Goal: Find specific page/section: Find specific page/section

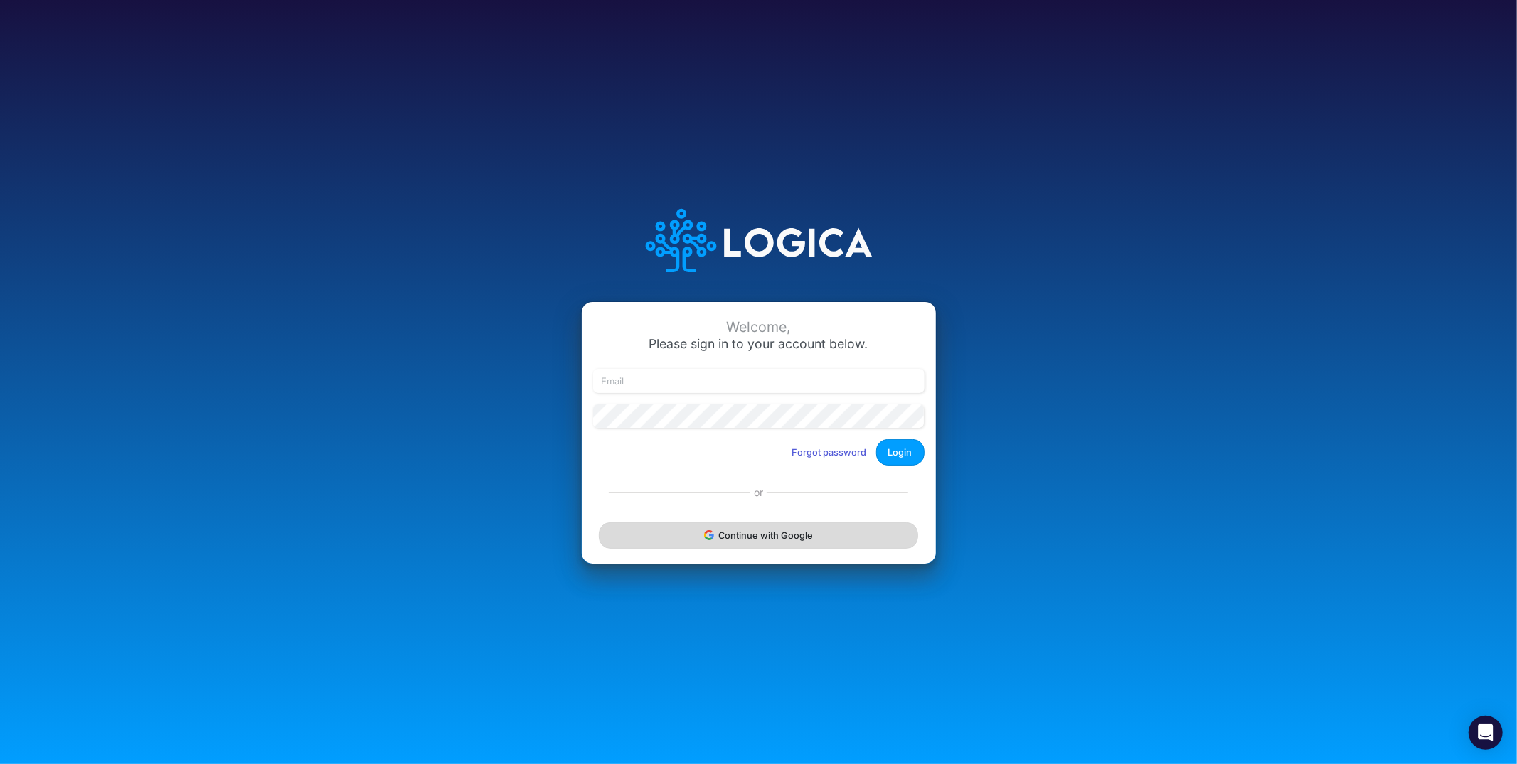
click at [794, 541] on button "Continue with Google" at bounding box center [758, 536] width 319 height 26
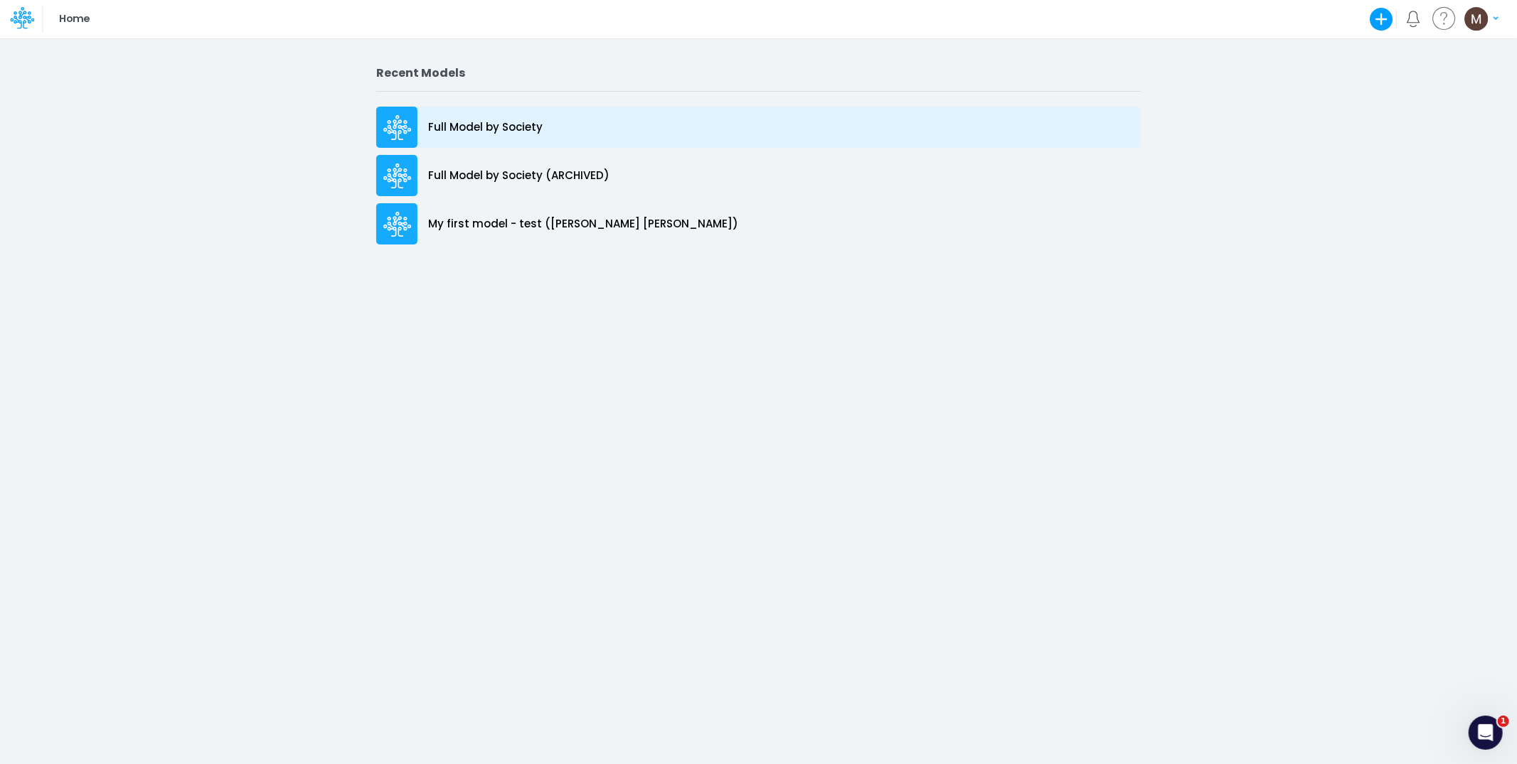
click at [508, 123] on p "Full Model by Society" at bounding box center [485, 127] width 114 height 16
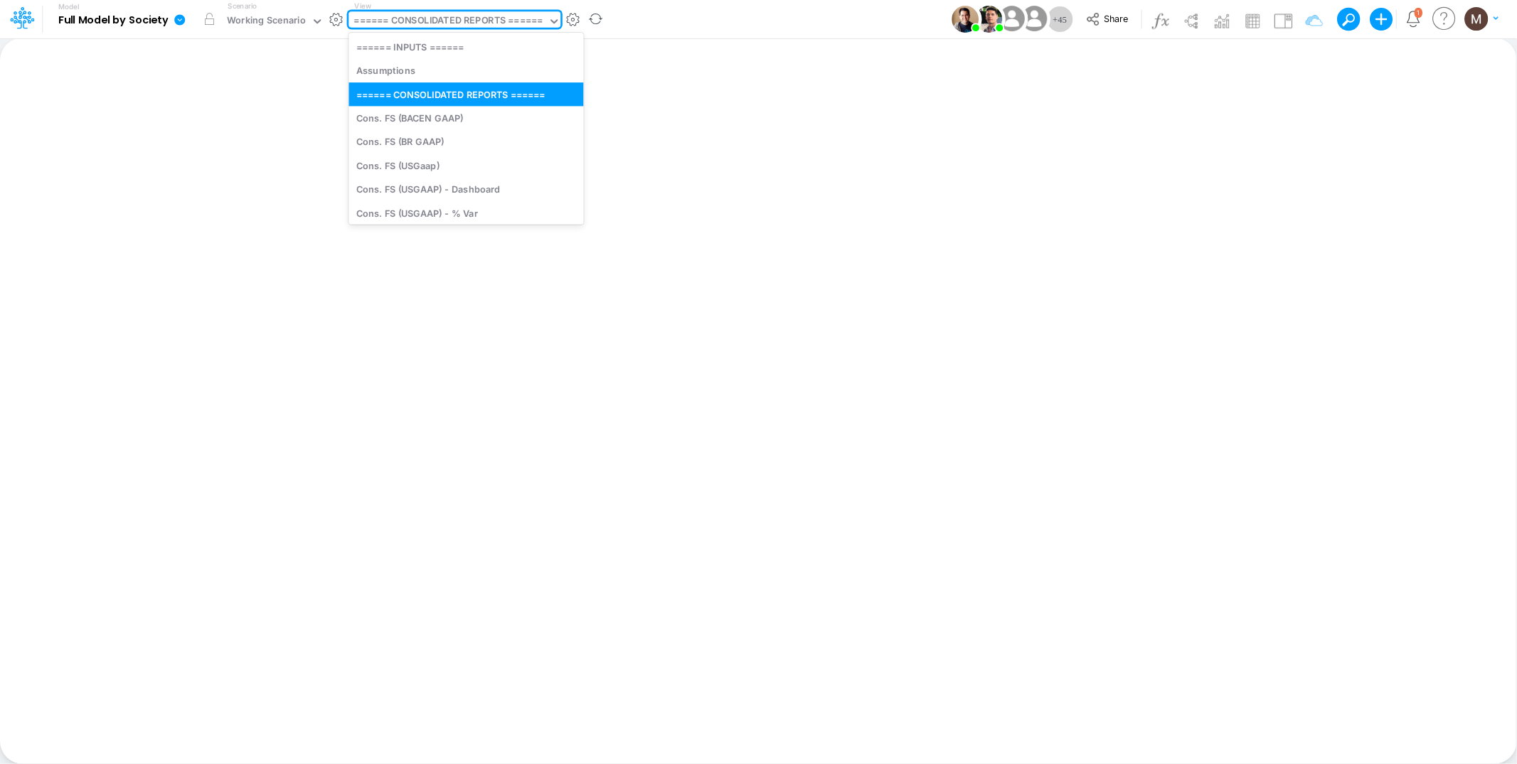
click at [427, 18] on div "====== CONSOLIDATED REPORTS ======" at bounding box center [448, 22] width 188 height 16
type input "dc"
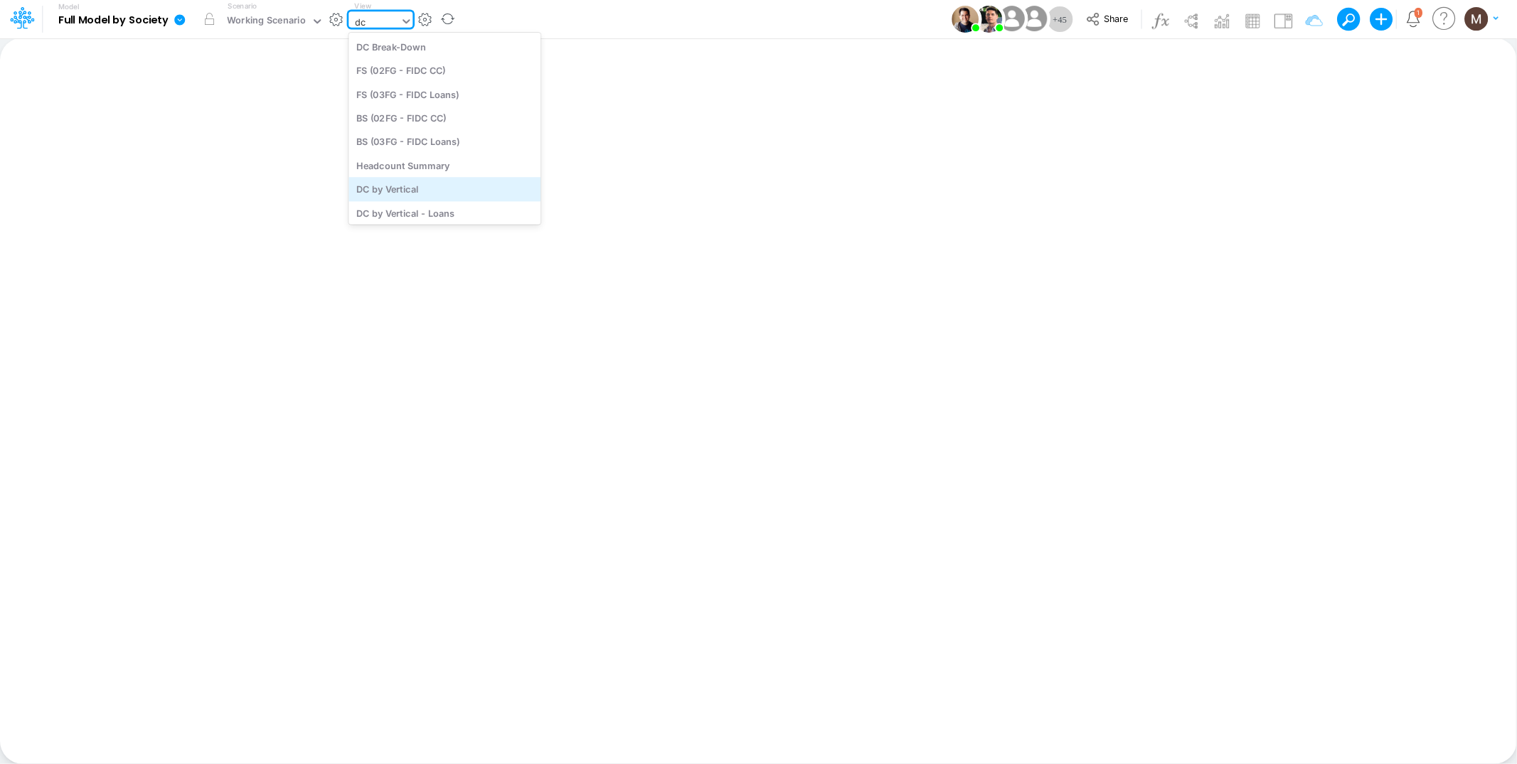
click at [434, 191] on div "DC by Vertical" at bounding box center [444, 189] width 192 height 23
type input "DC by Vertical"
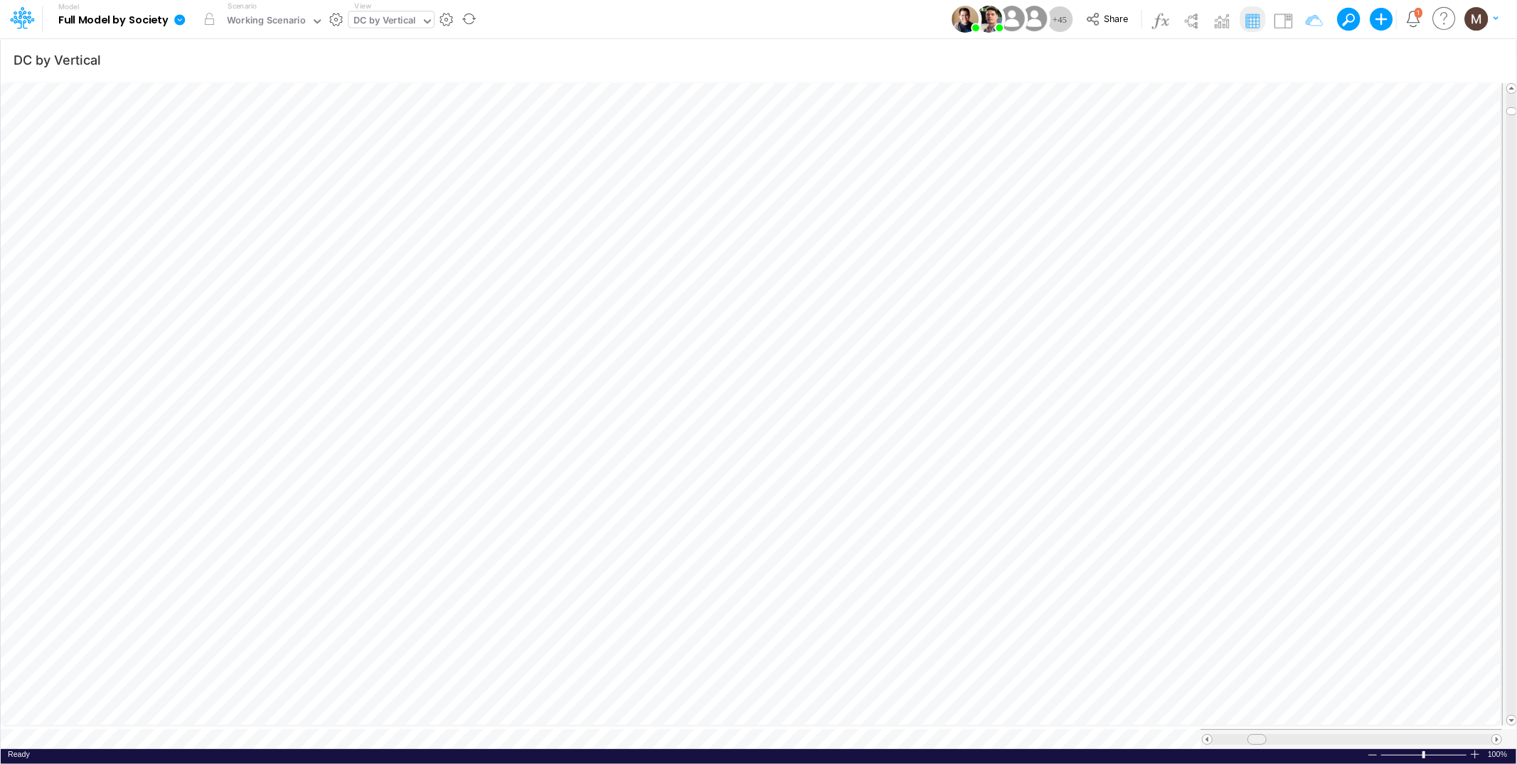
drag, startPoint x: 1245, startPoint y: 732, endPoint x: 1258, endPoint y: 732, distance: 12.8
click at [1258, 735] on span at bounding box center [1255, 739] width 9 height 9
drag, startPoint x: 1255, startPoint y: 730, endPoint x: 1272, endPoint y: 732, distance: 17.2
click at [1272, 735] on span at bounding box center [1272, 739] width 9 height 9
click at [396, 26] on div "DC by Vertical" at bounding box center [385, 22] width 62 height 16
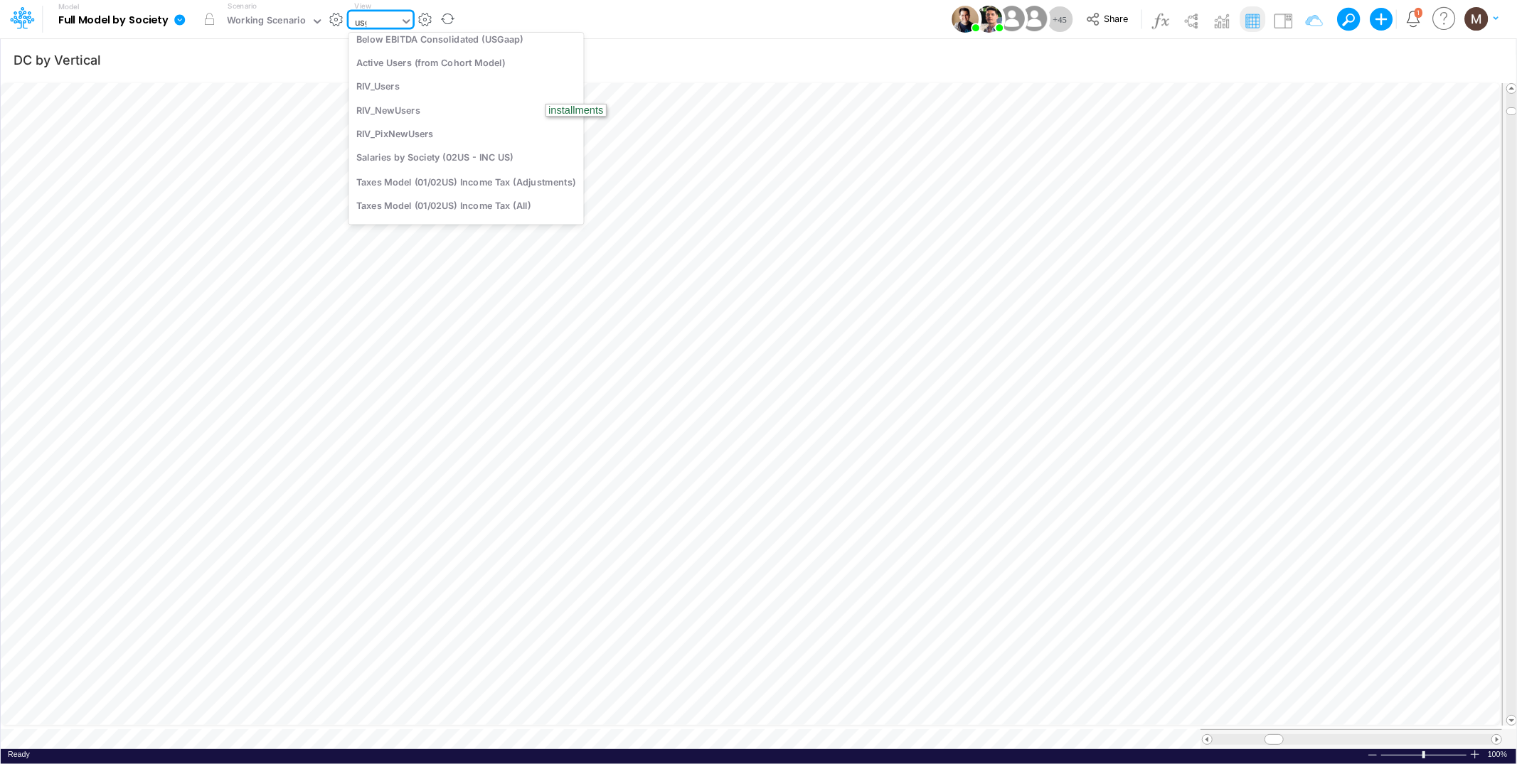
scroll to position [273, 0]
type input "usgaap"
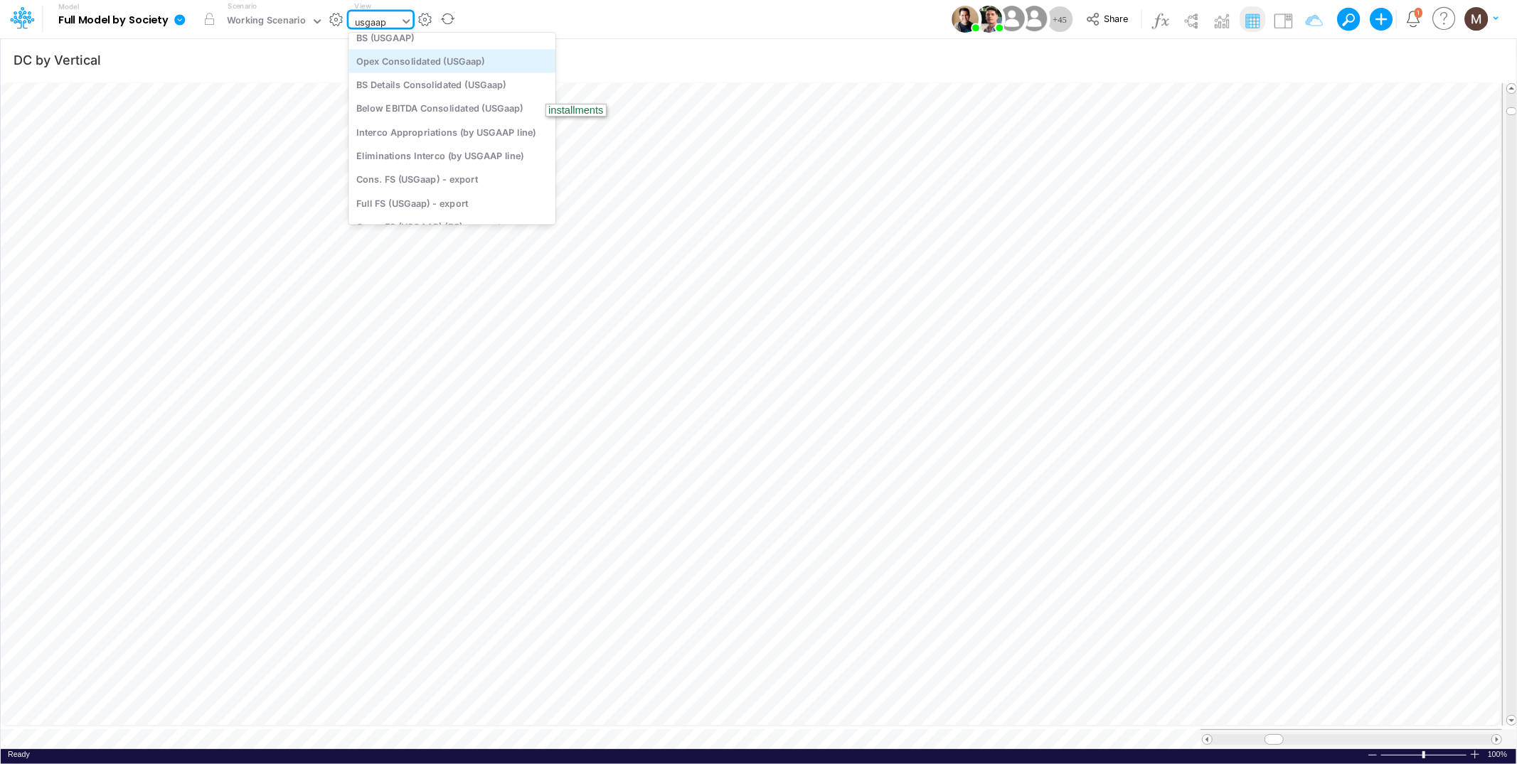
scroll to position [0, 0]
click at [435, 40] on div "Cons. FS (USGaap)" at bounding box center [451, 46] width 207 height 23
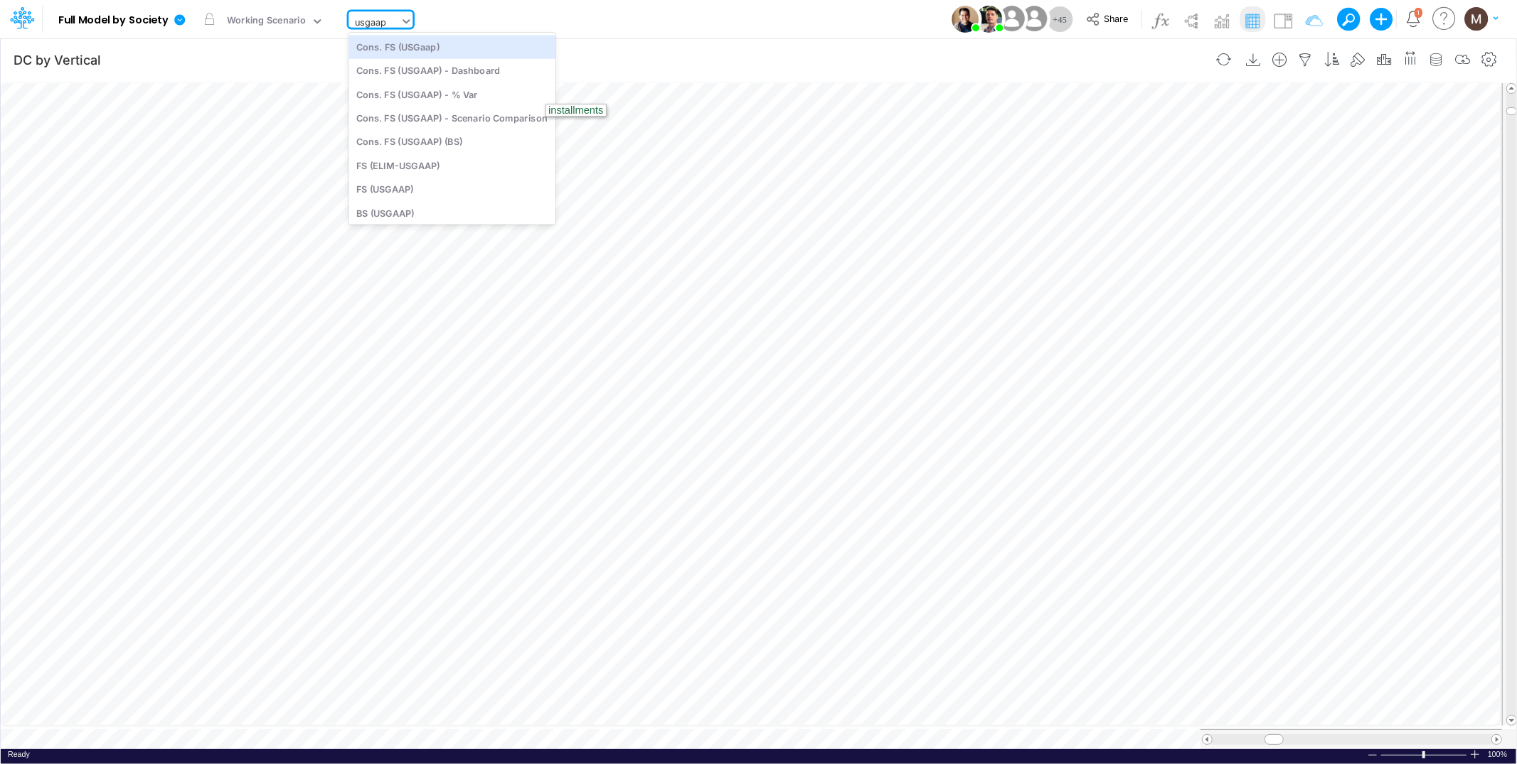
type input "Consolidated FS - USGAAP"
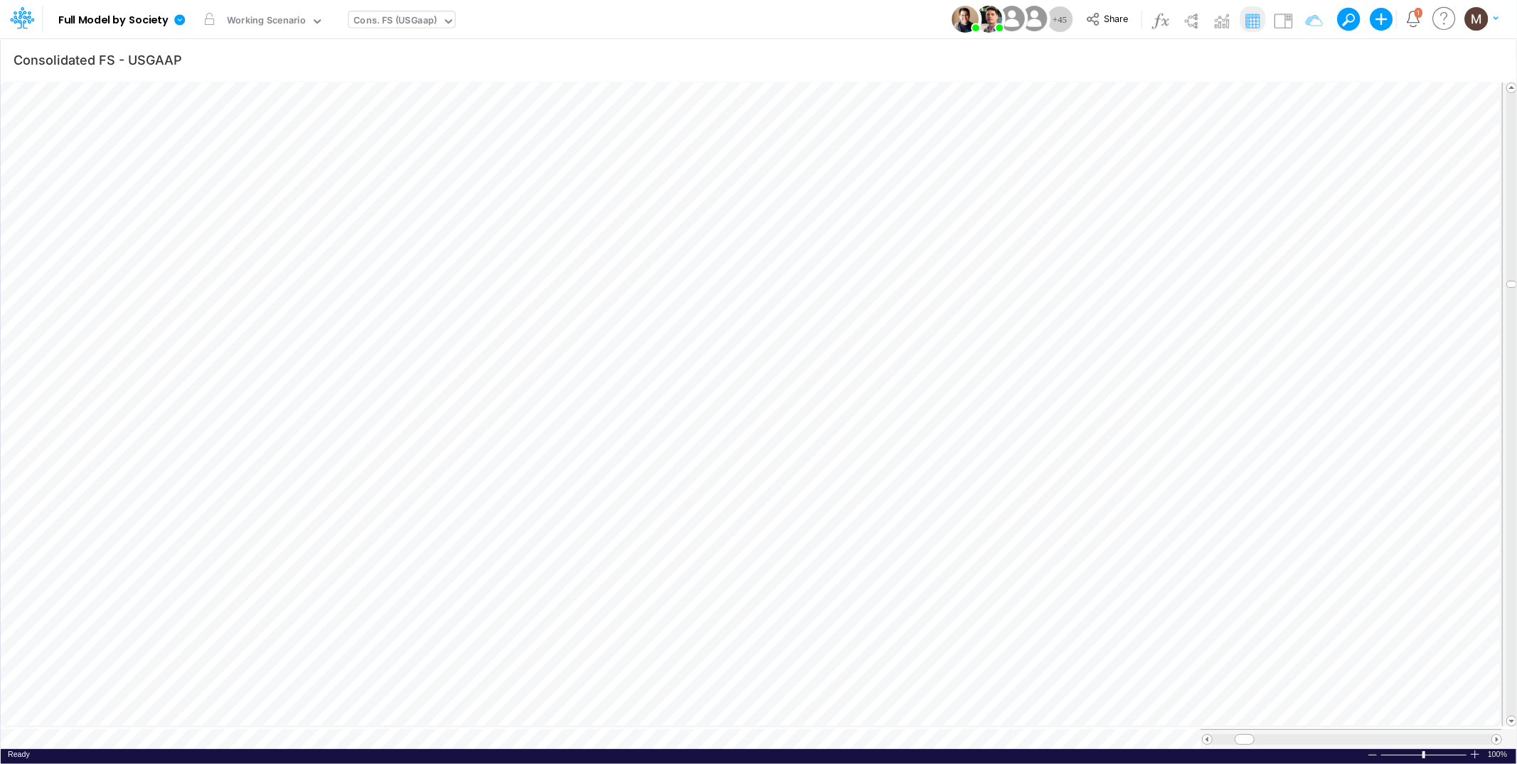
scroll to position [0, 1]
type input "DC by Vertical"
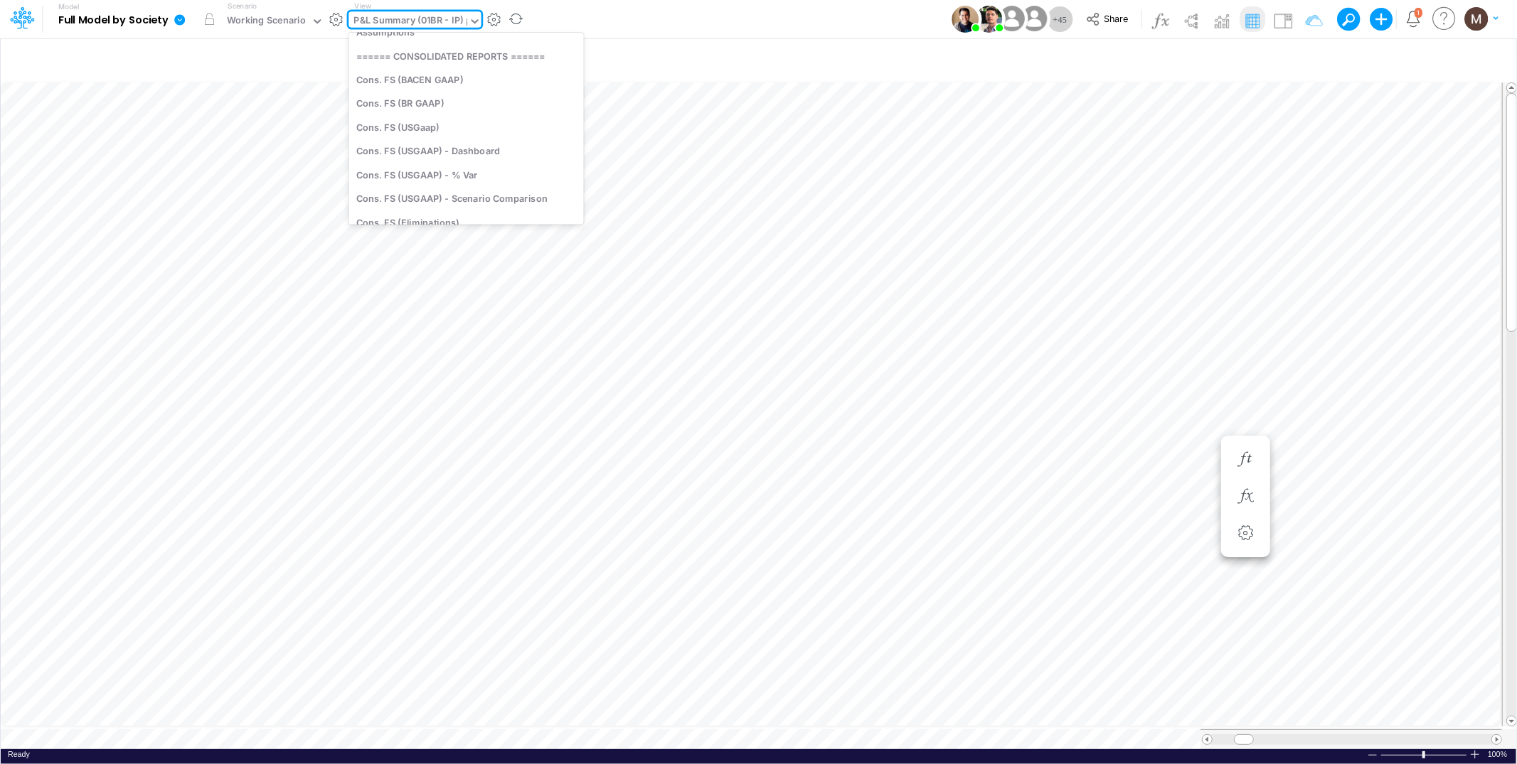
type input "ip"
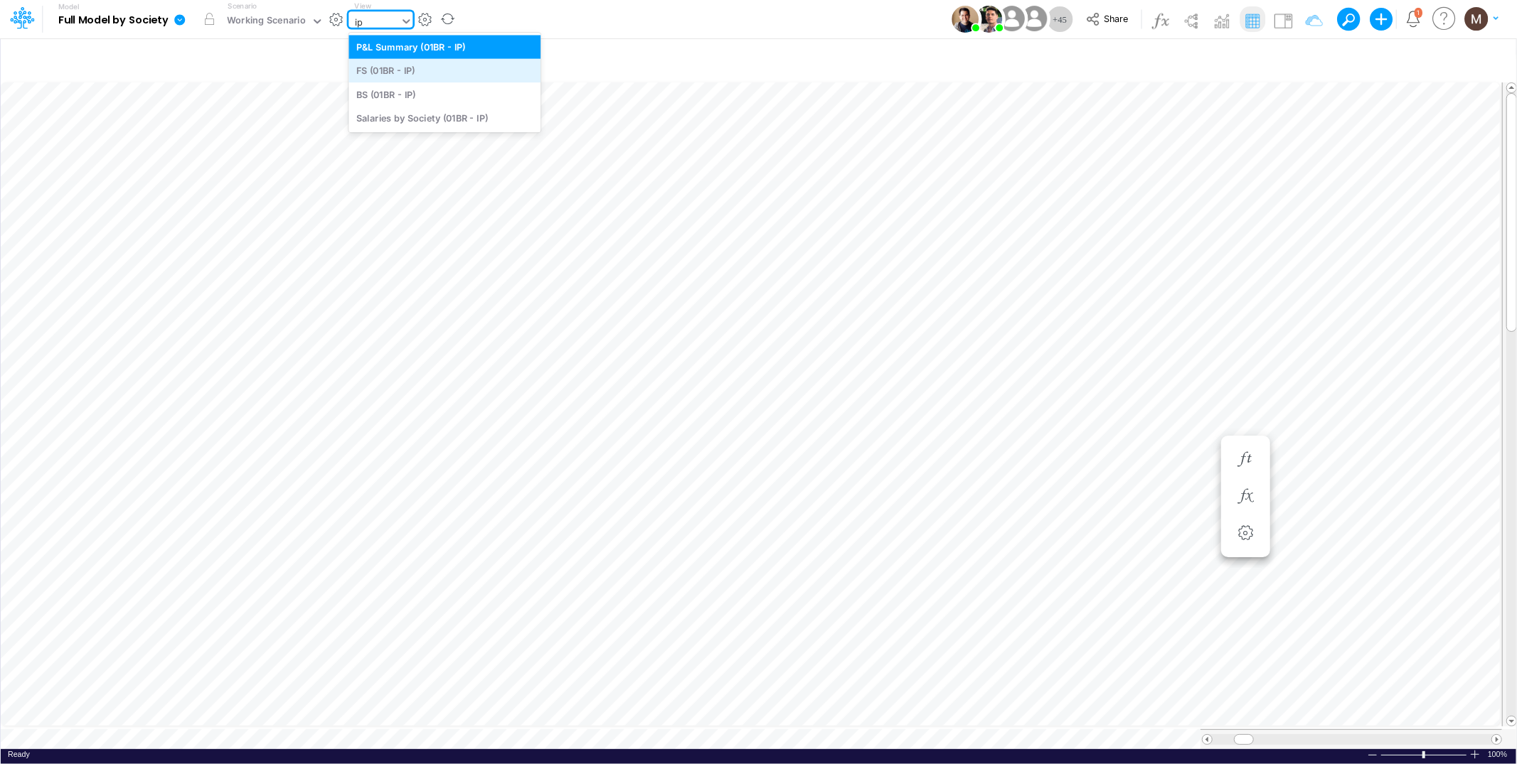
click at [403, 70] on div "FS (01BR - IP)" at bounding box center [444, 70] width 192 height 23
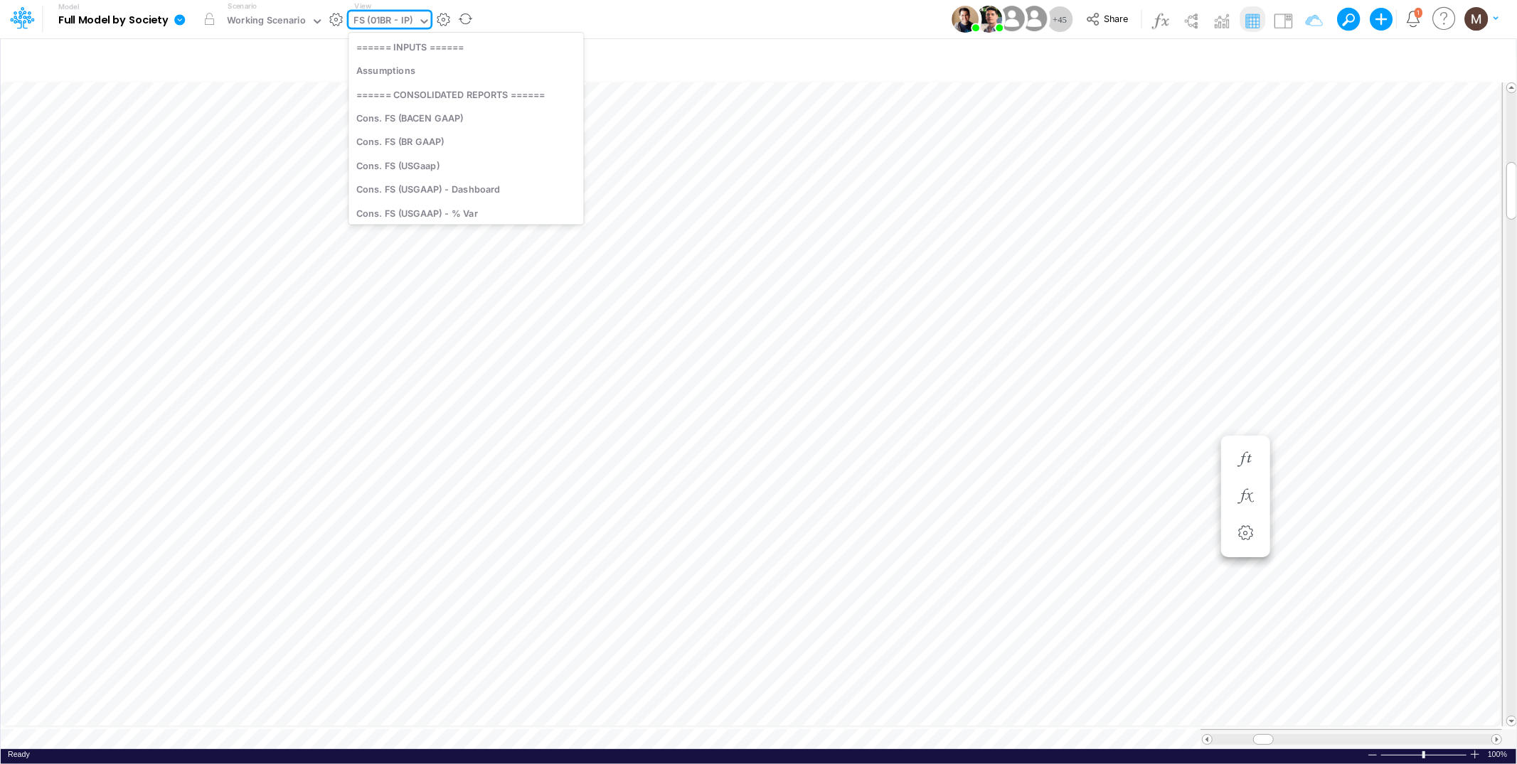
click at [396, 21] on div "FS (01BR - IP)" at bounding box center [383, 22] width 59 height 16
type input "s"
type input "fi"
click at [465, 75] on div "FS (02FG - FIDC CC)" at bounding box center [452, 70] width 208 height 23
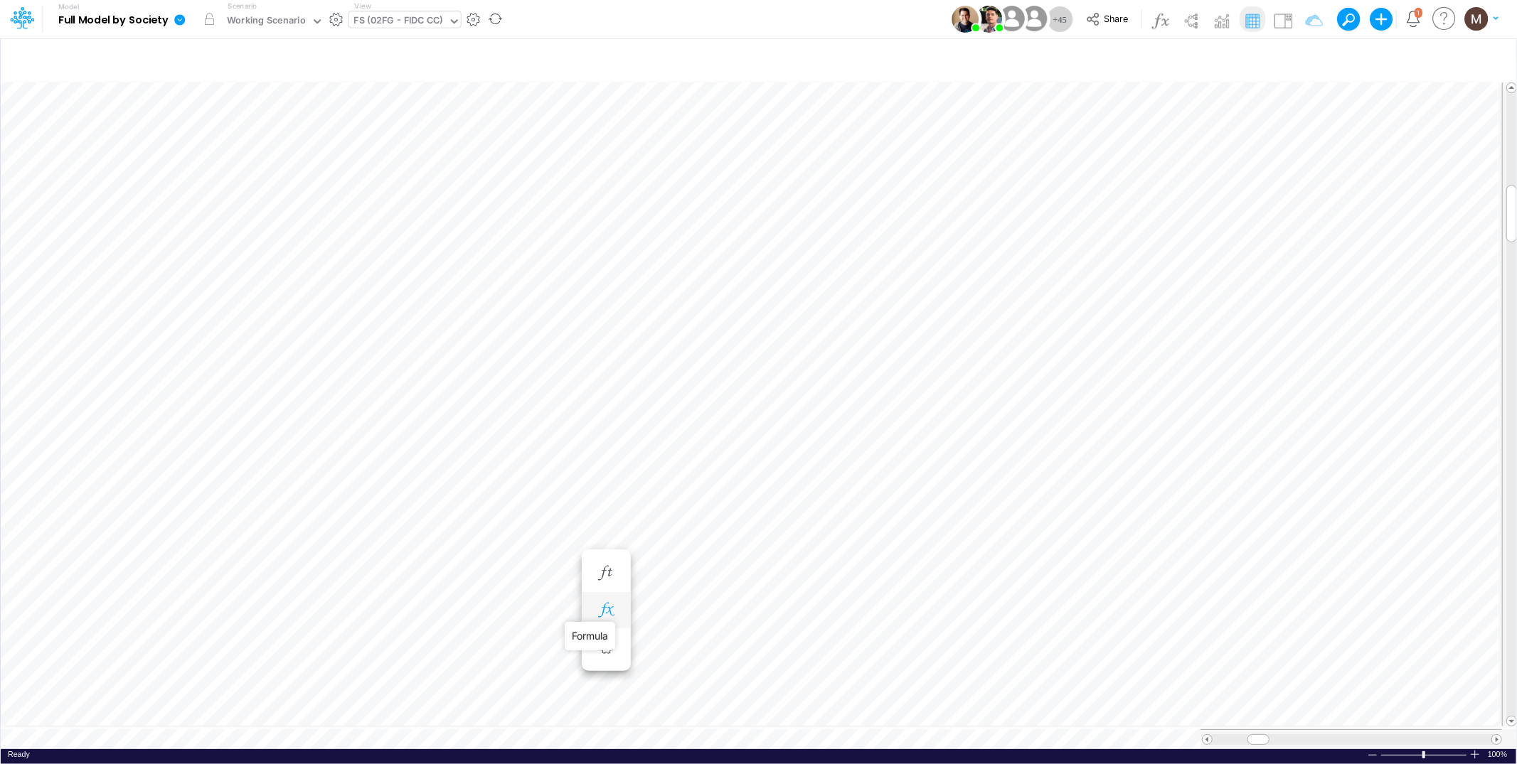
click at [615, 607] on icon "button" at bounding box center [605, 610] width 21 height 15
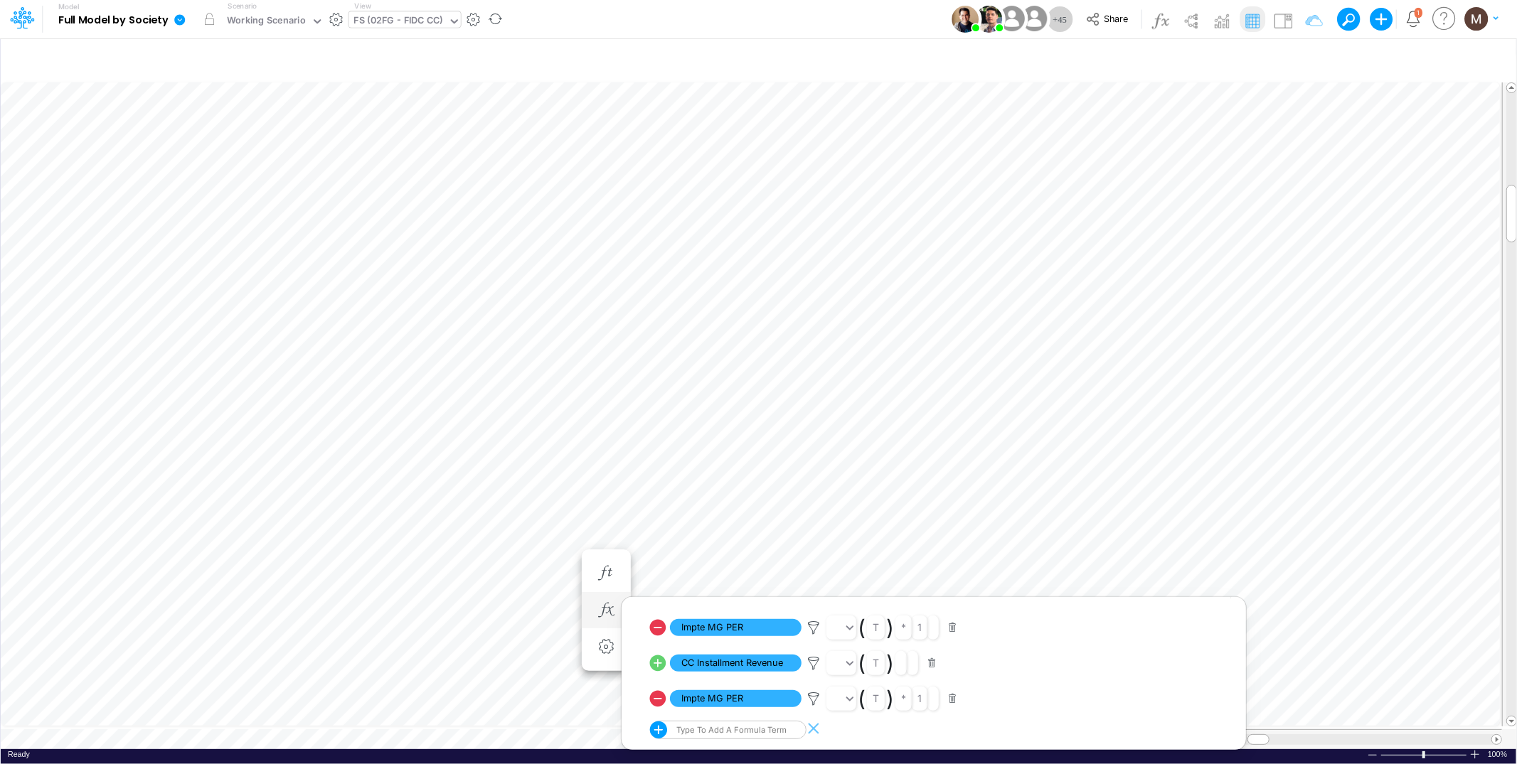
scroll to position [19, 0]
click at [733, 656] on span "CC Installment Revenue" at bounding box center [736, 663] width 132 height 18
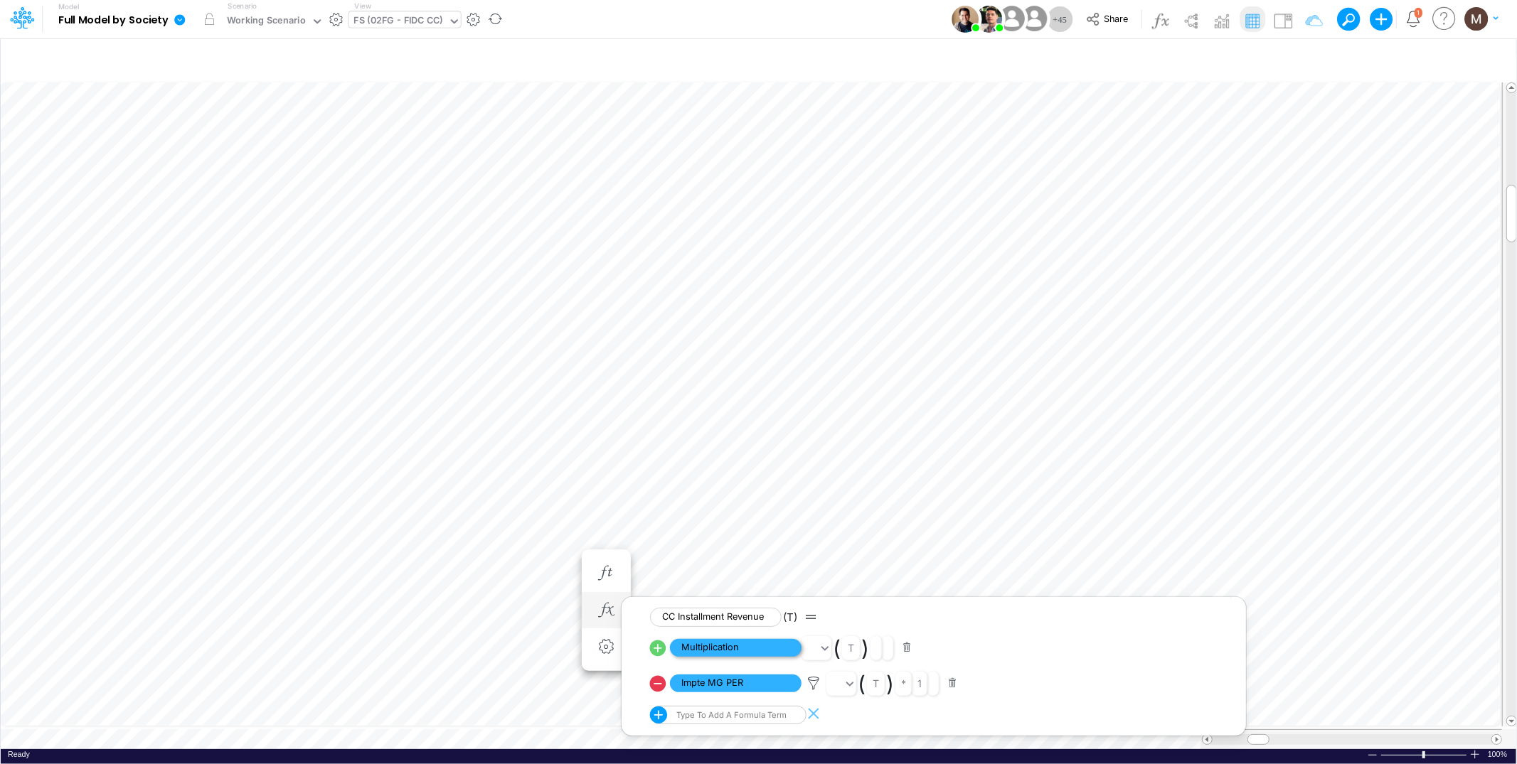
click at [734, 649] on span "Multiplication" at bounding box center [736, 648] width 132 height 18
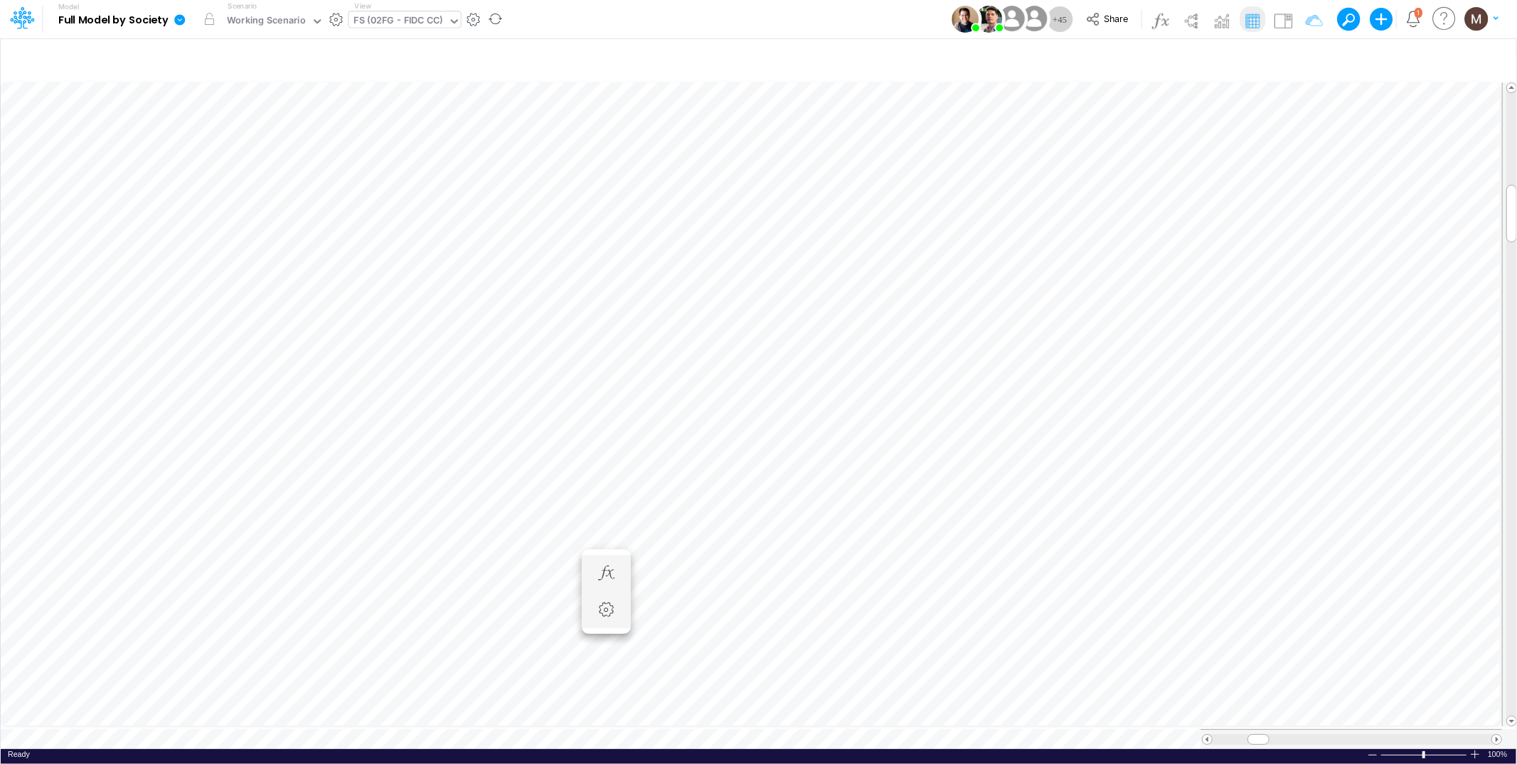
scroll to position [0, 1]
type input "DC by Vertical"
